Goal: Contribute content

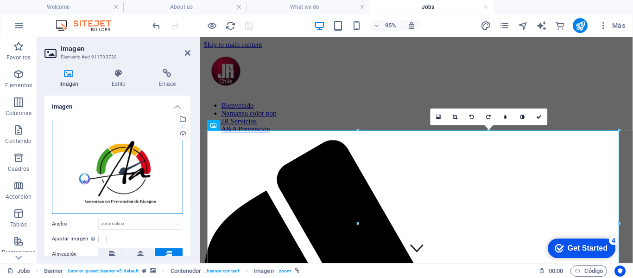
click at [130, 172] on div "Arrastra archivos aquí, haz clic para escoger archivos o selecciona archivos de…" at bounding box center [117, 167] width 131 height 95
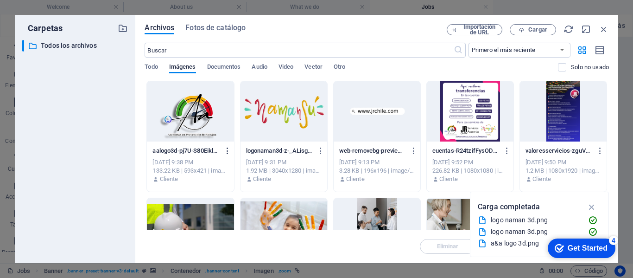
click at [227, 151] on icon "button" at bounding box center [227, 150] width 9 height 8
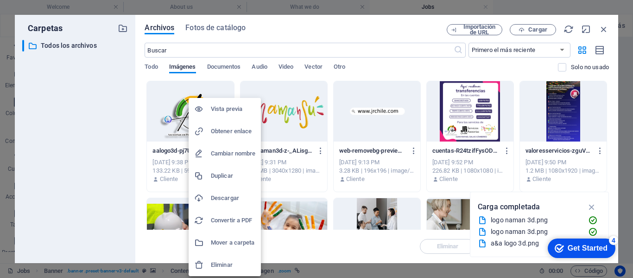
click at [217, 263] on h6 "Eliminar" at bounding box center [233, 264] width 44 height 11
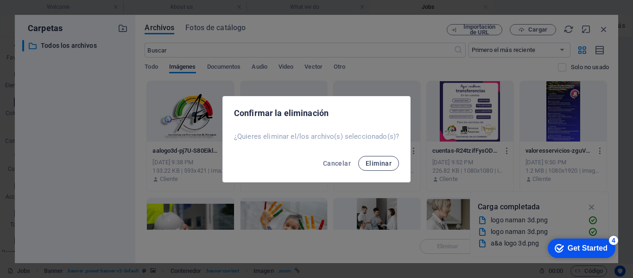
click at [379, 159] on span "Eliminar" at bounding box center [379, 162] width 26 height 7
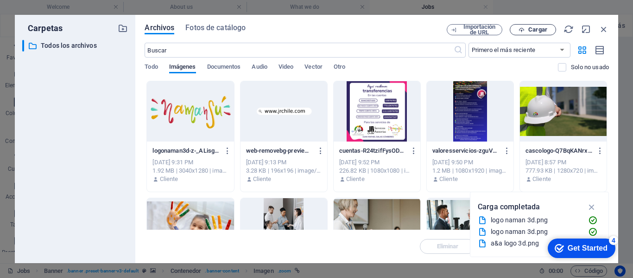
click at [535, 28] on span "Cargar" at bounding box center [537, 30] width 19 height 6
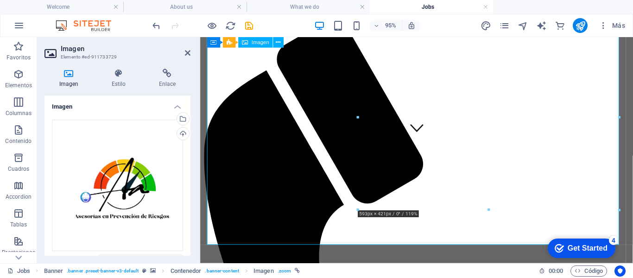
scroll to position [93, 0]
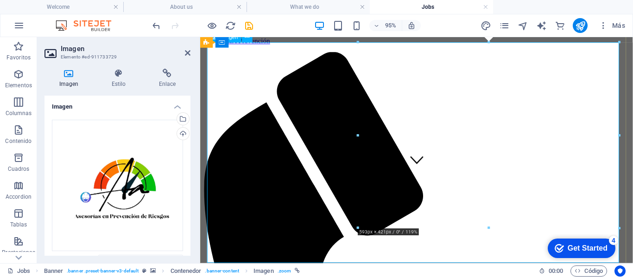
click at [186, 53] on icon at bounding box center [188, 52] width 6 height 7
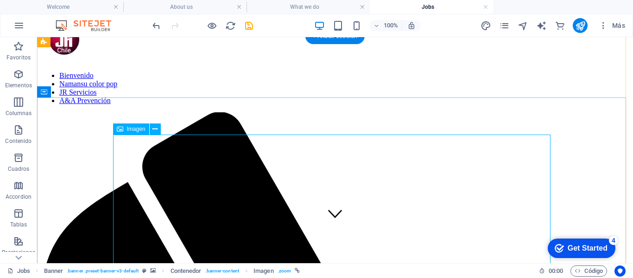
scroll to position [46, 0]
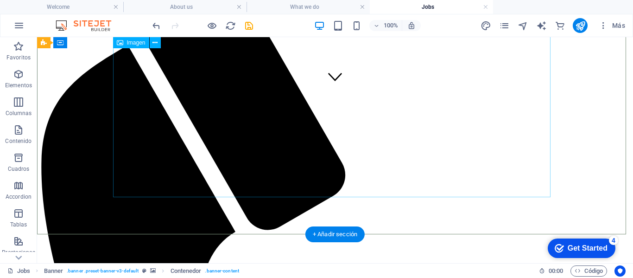
scroll to position [93, 0]
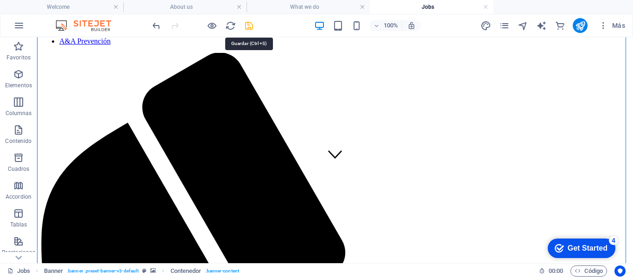
click at [251, 25] on icon "save" at bounding box center [249, 25] width 11 height 11
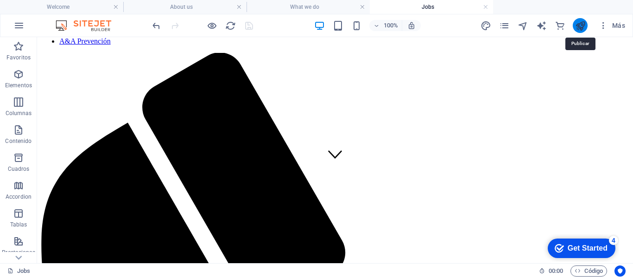
click at [582, 26] on icon "publish" at bounding box center [580, 25] width 11 height 11
